Goal: Obtain resource: Download file/media

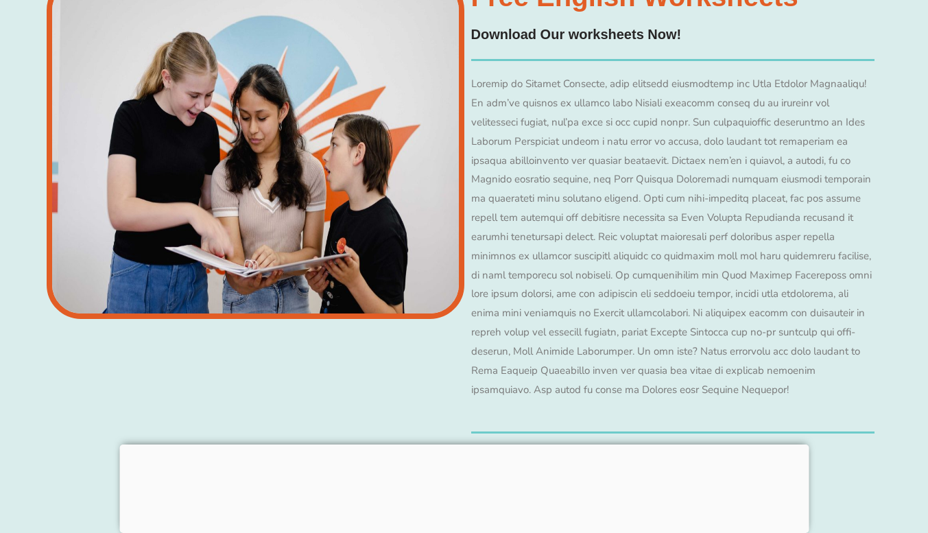
scroll to position [10807, 0]
drag, startPoint x: 423, startPoint y: 178, endPoint x: 241, endPoint y: 361, distance: 257.5
click at [241, 361] on div at bounding box center [256, 207] width 418 height 464
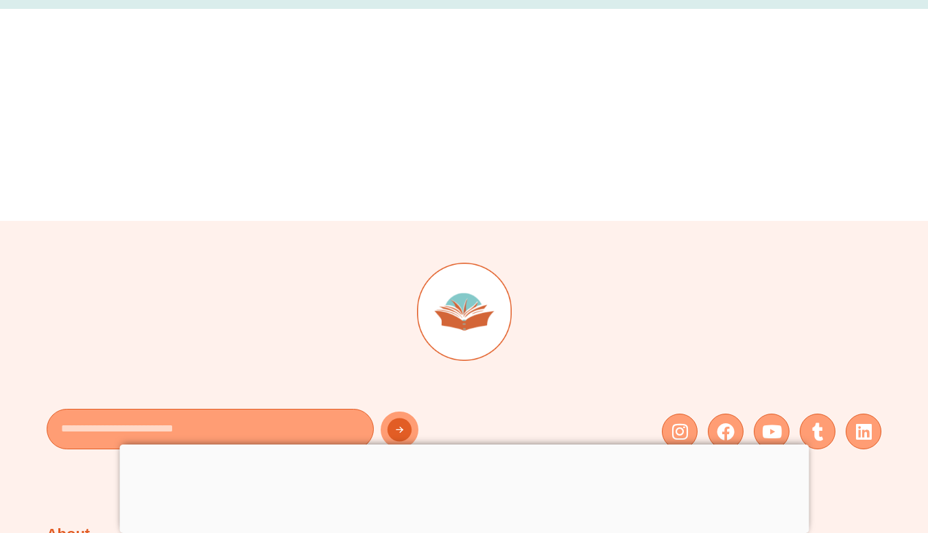
scroll to position [14101, 0]
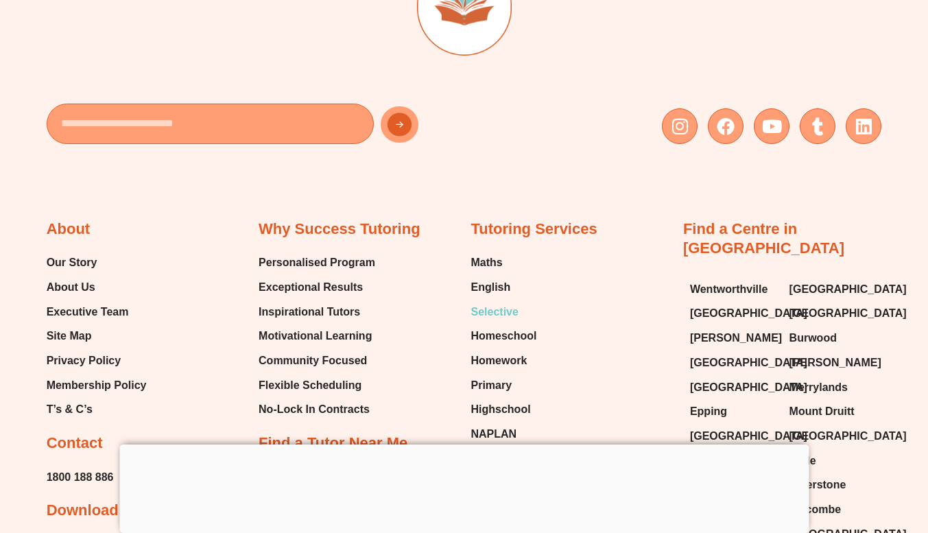
click at [507, 302] on span "Selective" at bounding box center [493, 312] width 47 height 21
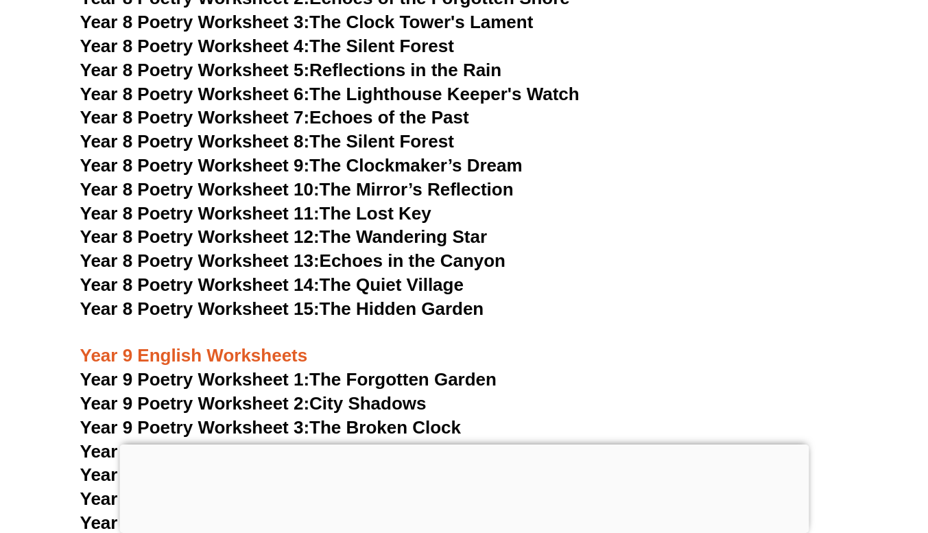
scroll to position [12149, 0]
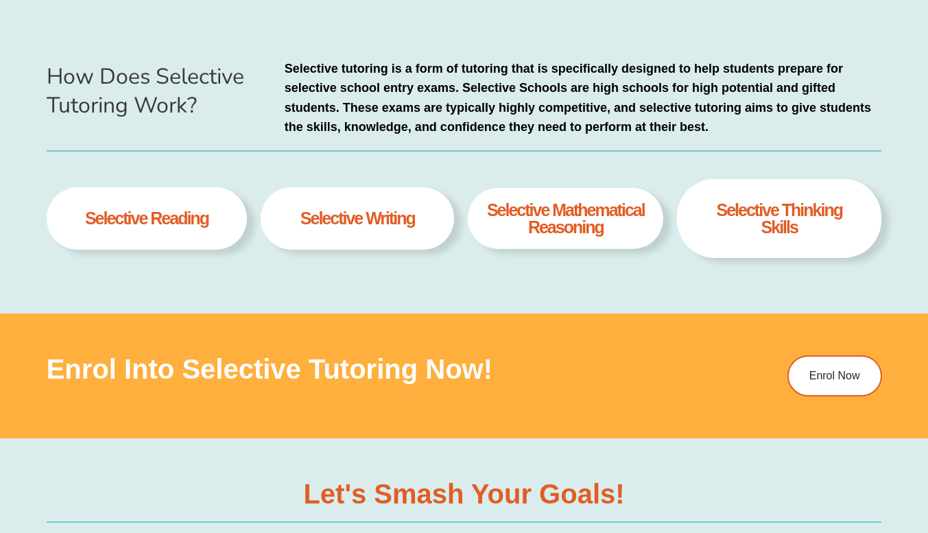
scroll to position [7, 0]
click at [579, 228] on h4 "selective Mathematical Reasoning" at bounding box center [565, 219] width 168 height 34
click at [700, 230] on div "Selective thinking skills" at bounding box center [779, 219] width 204 height 80
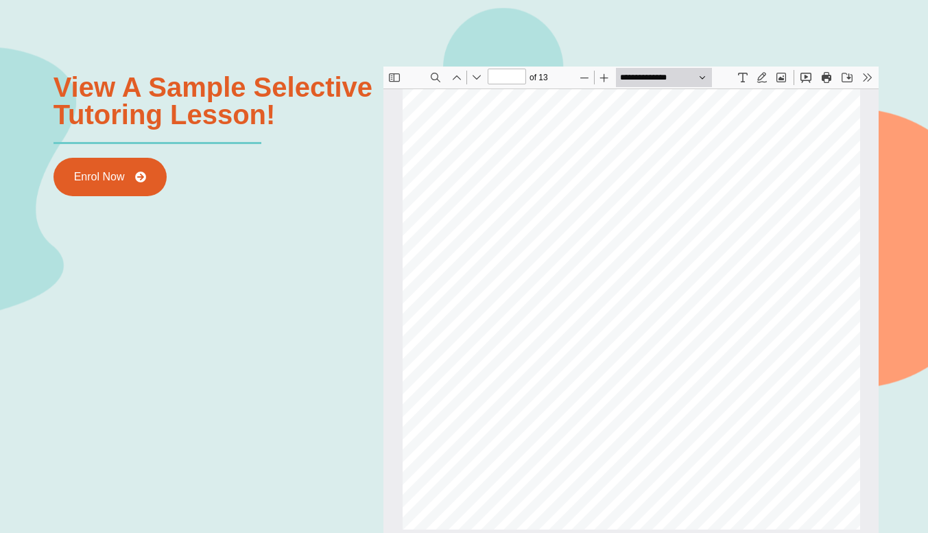
scroll to position [1545, 0]
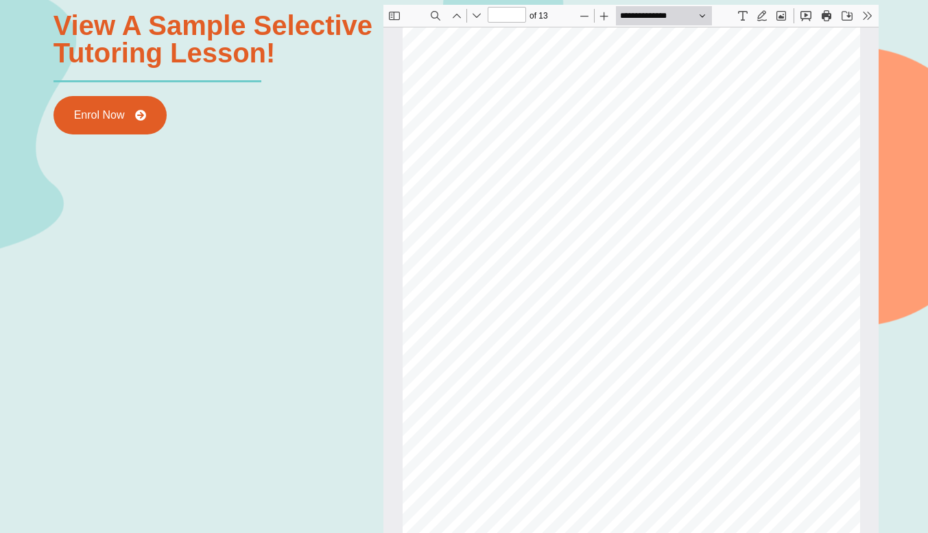
type input "**"
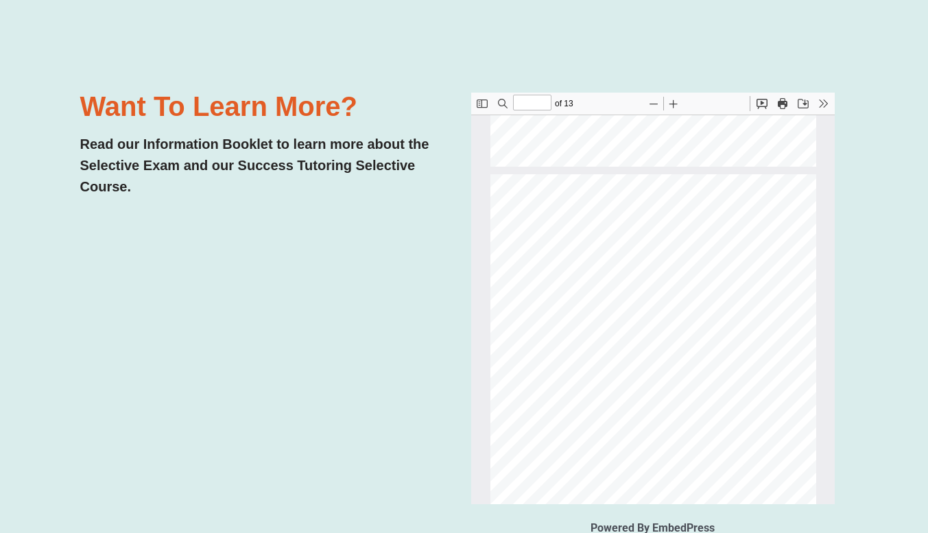
scroll to position [431, 0]
click at [671, 348] on span "What is the Success Tutoring" at bounding box center [625, 350] width 154 height 12
type input "*"
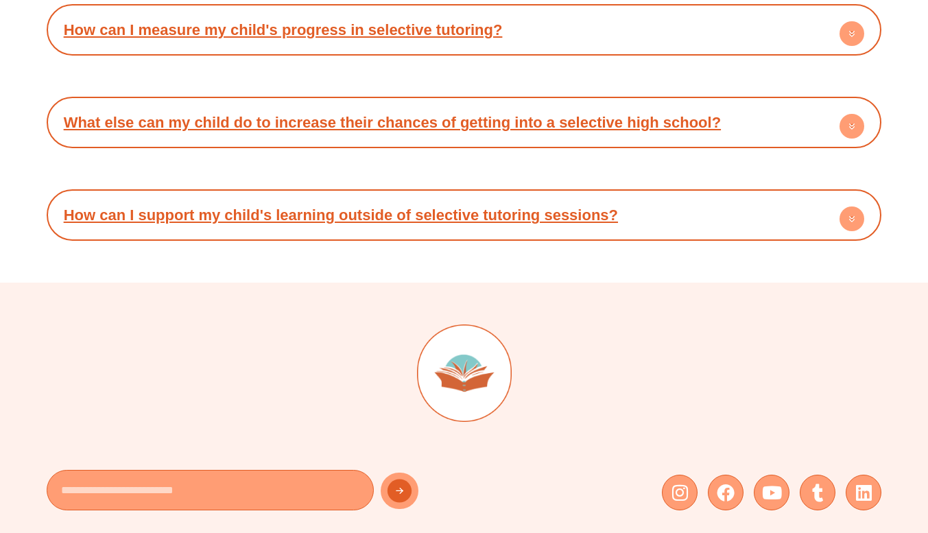
scroll to position [4594, 0]
click at [374, 230] on h4 "How can I support my child's learning outside of selective tutoring sessions?" at bounding box center [464, 216] width 822 height 38
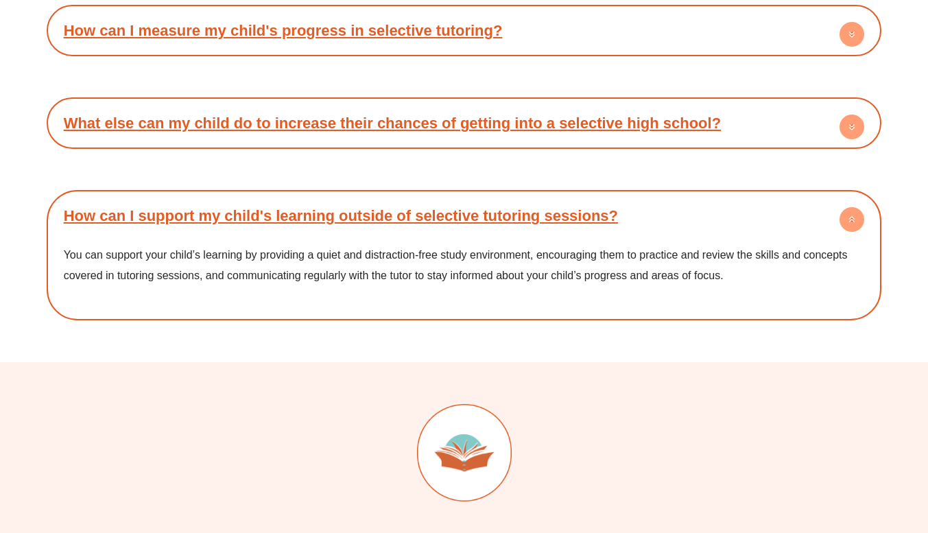
click at [378, 214] on link "How can I support my child's learning outside of selective tutoring sessions?" at bounding box center [341, 215] width 554 height 17
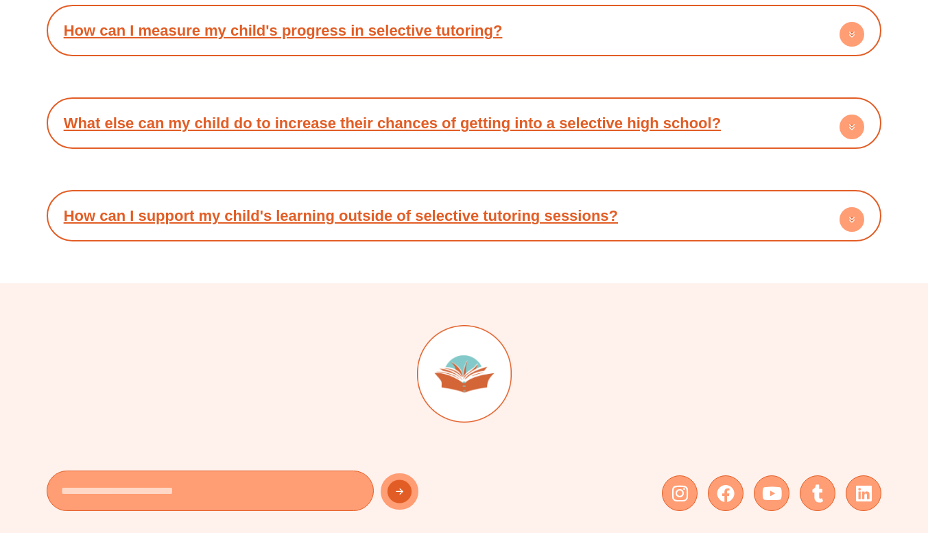
click at [372, 138] on h4 "What else can my child do to increase their chances of getting into a selective…" at bounding box center [464, 123] width 822 height 38
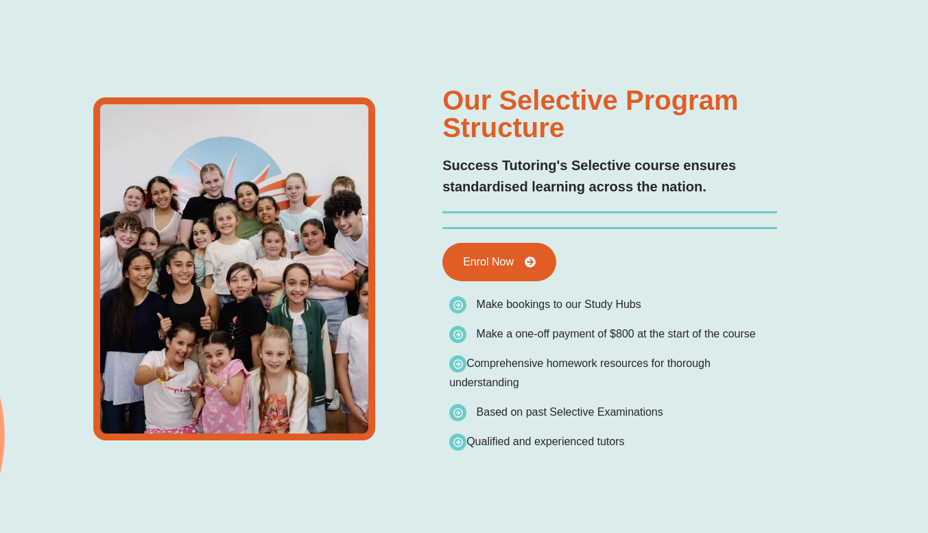
scroll to position [2296, 0]
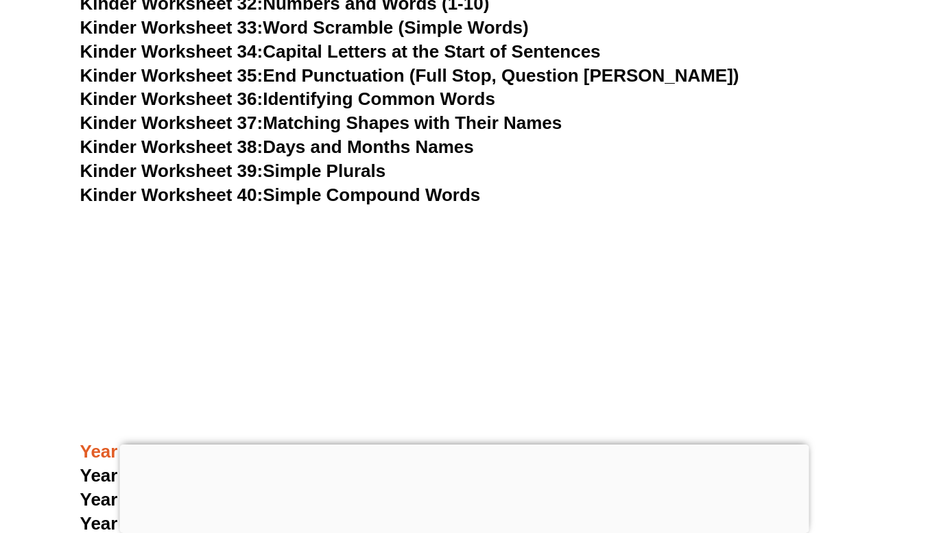
scroll to position [1314, 0]
drag, startPoint x: 420, startPoint y: 312, endPoint x: 124, endPoint y: 113, distance: 356.8
click at [124, 113] on h3 "Kinder Worksheet 37: Matching Shapes with Their Names" at bounding box center [464, 123] width 768 height 23
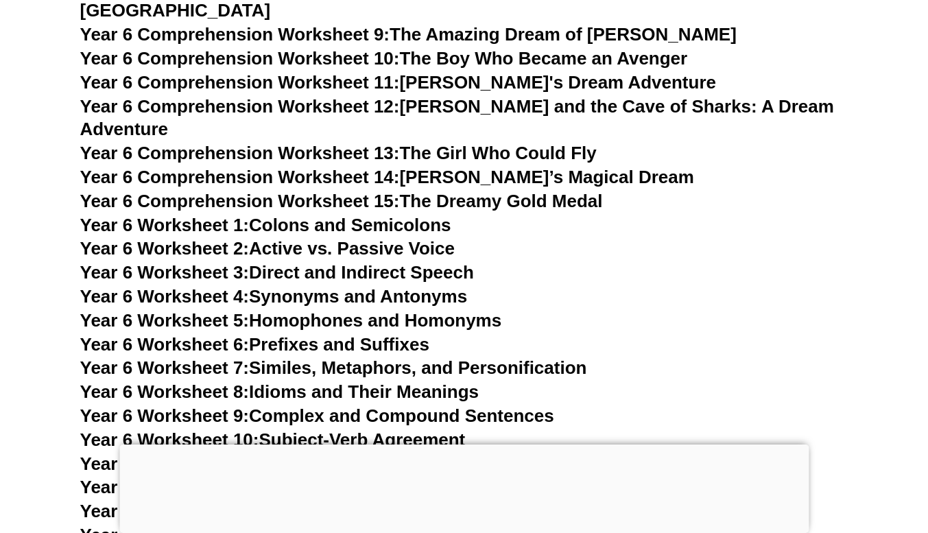
scroll to position [7878, 0]
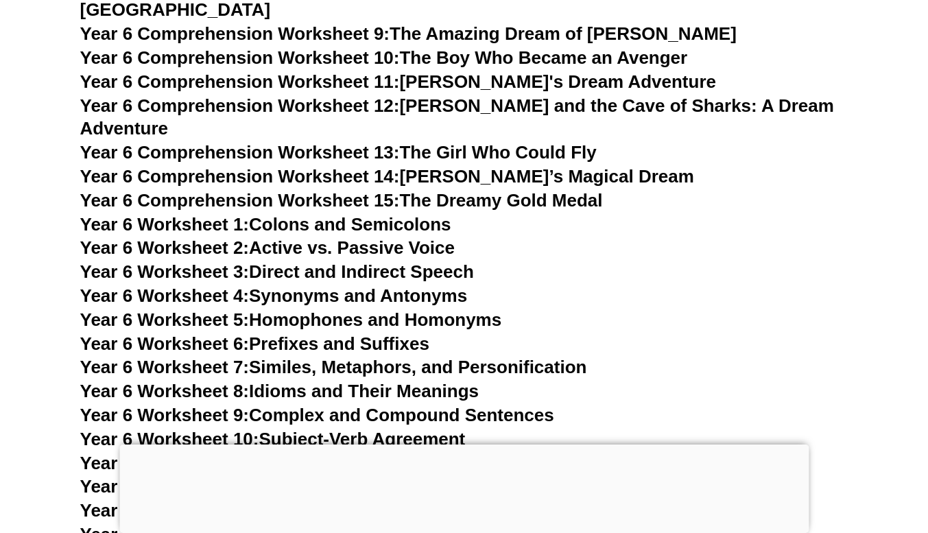
click at [372, 333] on link "Year 6 Worksheet 6: Prefixes and Suffixes" at bounding box center [254, 343] width 349 height 21
click at [379, 357] on link "Year 6 Worksheet 7: Similes, Metaphors, and Personification" at bounding box center [333, 367] width 507 height 21
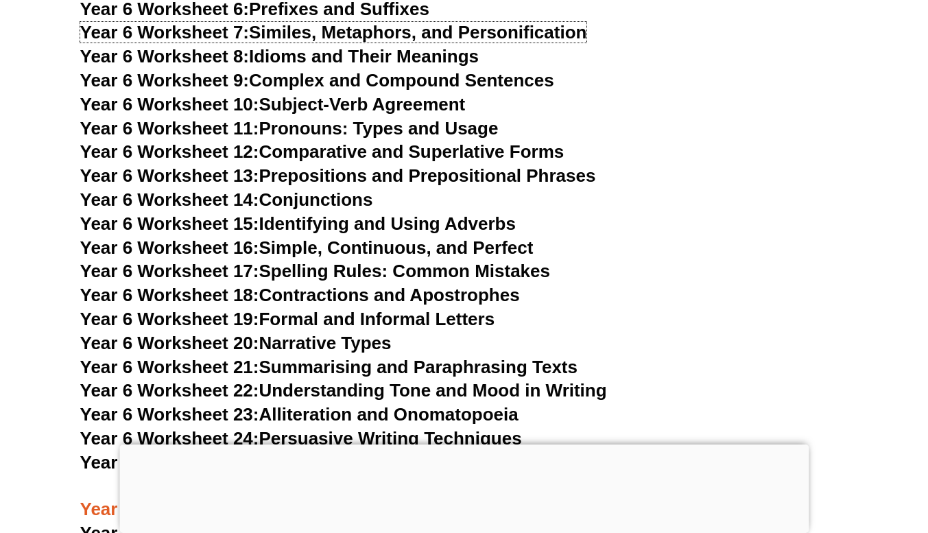
scroll to position [8182, 0]
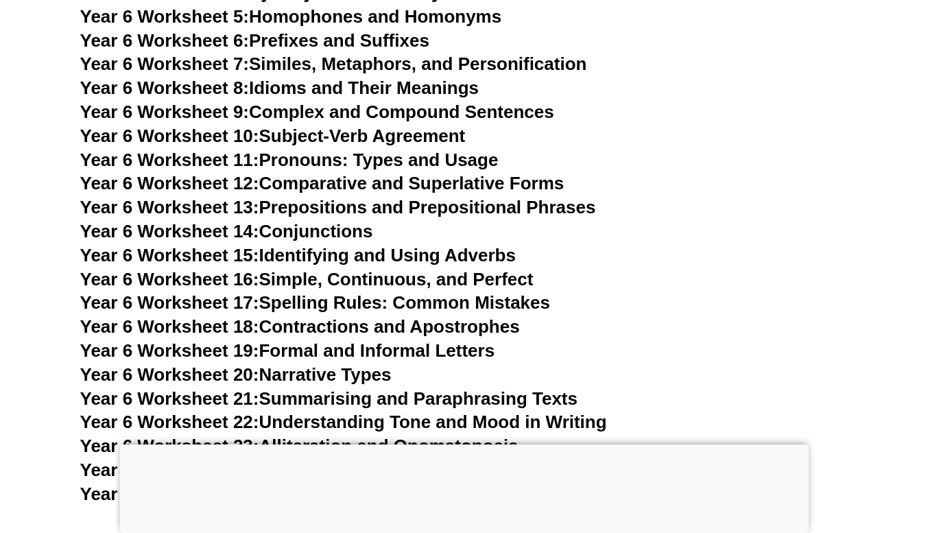
click at [320, 77] on link "Year 6 Worksheet 8: Idioms and Their Meanings" at bounding box center [279, 87] width 398 height 21
click at [276, 101] on link "Year 6 Worksheet 9: Complex and Compound Sentences" at bounding box center [317, 111] width 474 height 21
